Goal: Task Accomplishment & Management: Manage account settings

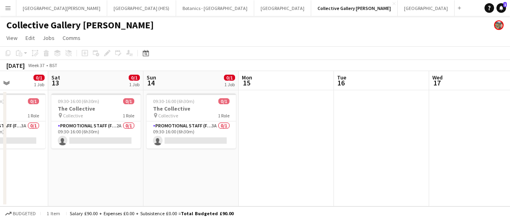
scroll to position [0, 238]
click at [53, 6] on button "[GEOGRAPHIC_DATA][PERSON_NAME] [GEOGRAPHIC_DATA] Close" at bounding box center [61, 8] width 91 height 16
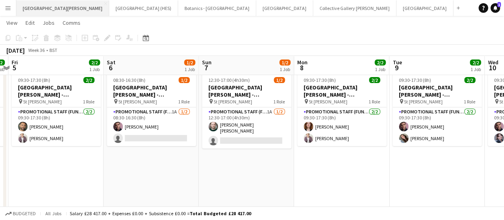
scroll to position [0, 373]
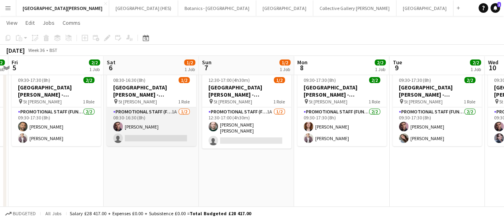
click at [175, 131] on app-card-role "Promotional Staff (Fundraiser) 1A [DATE] 08:30-16:30 (8h) [PERSON_NAME] single-…" at bounding box center [151, 126] width 89 height 39
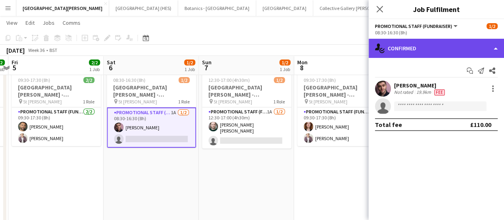
click at [404, 47] on div "single-neutral-actions-check-2 Confirmed" at bounding box center [436, 48] width 135 height 19
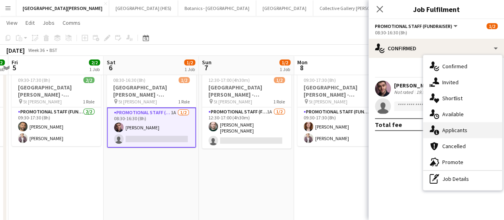
click at [444, 125] on div "single-neutral-actions-information Applicants" at bounding box center [462, 130] width 79 height 16
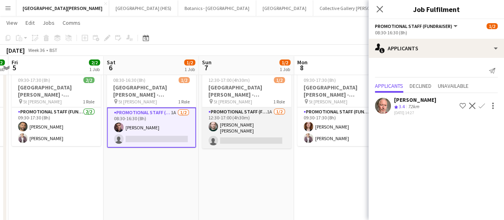
click at [252, 132] on app-card-role "Promotional Staff (Fundraiser) 1A [DATE] 12:30-17:00 (4h30m) [PERSON_NAME] [PER…" at bounding box center [246, 127] width 89 height 41
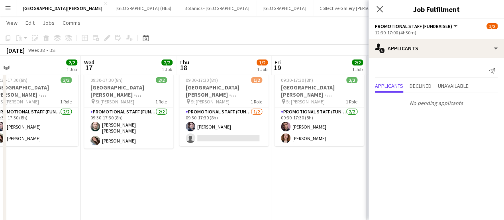
click at [252, 132] on app-card-role "Promotional Staff (Fundraiser) [DATE] 09:30-17:30 (8h) [PERSON_NAME] single-neu…" at bounding box center [223, 126] width 89 height 39
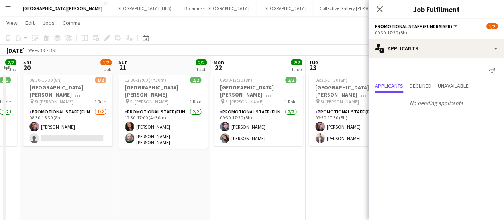
scroll to position [0, 232]
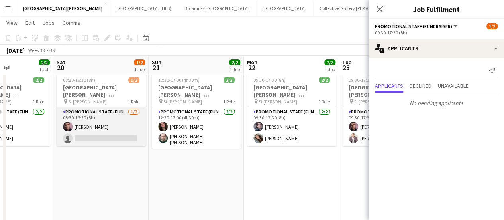
click at [83, 136] on app-card-role "Promotional Staff (Fundraiser) [DATE] 08:30-16:30 (8h) [PERSON_NAME] single-neu…" at bounding box center [101, 126] width 89 height 39
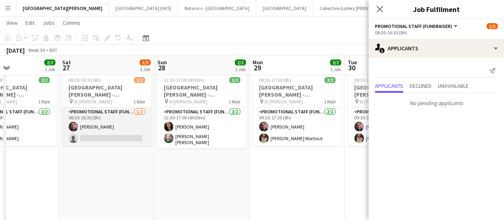
click at [91, 137] on app-card-role "Promotional Staff (Fundraiser) [DATE] 08:30-16:30 (8h) [PERSON_NAME] single-neu…" at bounding box center [106, 126] width 89 height 39
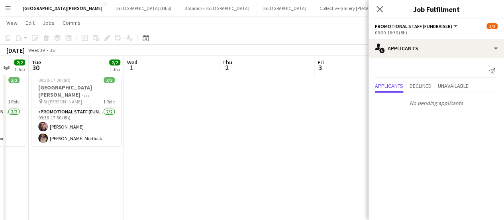
scroll to position [0, 215]
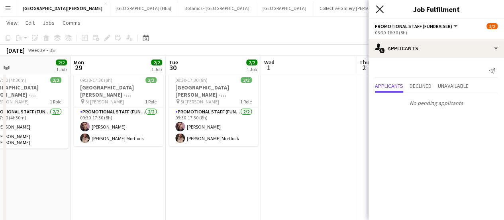
click at [380, 8] on icon "Close pop-in" at bounding box center [380, 9] width 8 height 8
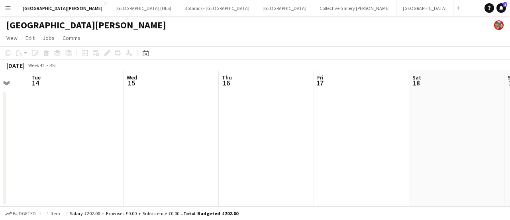
scroll to position [0, 354]
click at [124, 2] on button "[GEOGRAPHIC_DATA] (HES) Close" at bounding box center [143, 8] width 69 height 16
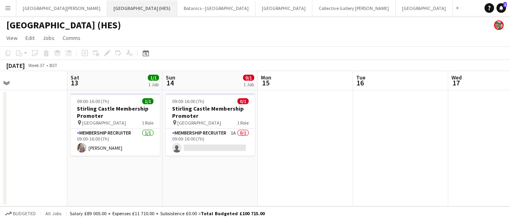
scroll to position [0, 219]
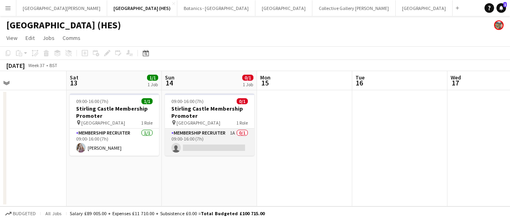
click at [214, 149] on app-card-role "Membership Recruiter 1A 0/1 09:00-16:00 (7h) single-neutral-actions" at bounding box center [209, 141] width 89 height 27
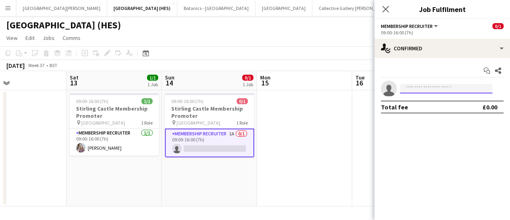
click at [419, 93] on input at bounding box center [446, 89] width 92 height 10
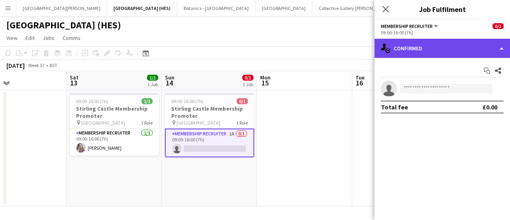
click at [441, 54] on div "single-neutral-actions-check-2 Confirmed" at bounding box center [442, 48] width 135 height 19
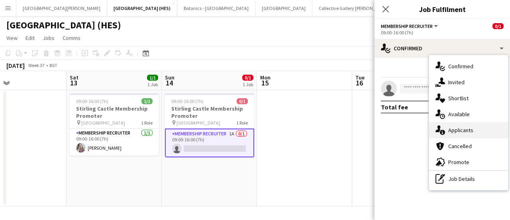
click at [462, 124] on div "single-neutral-actions-information Applicants" at bounding box center [468, 130] width 79 height 16
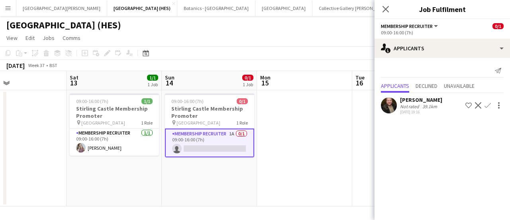
click at [489, 104] on app-icon "Confirm" at bounding box center [488, 105] width 6 height 6
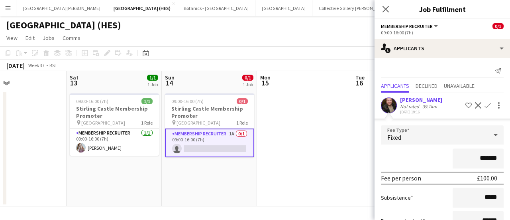
scroll to position [60, 0]
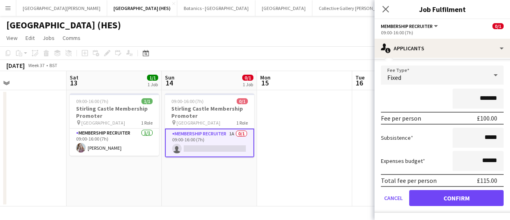
click at [309, 55] on app-toolbar "Copy Paste Paste Ctrl+V Paste with crew Ctrl+Shift+V Paste linked Job [GEOGRAPH…" at bounding box center [255, 53] width 510 height 14
